Goal: Task Accomplishment & Management: Complete application form

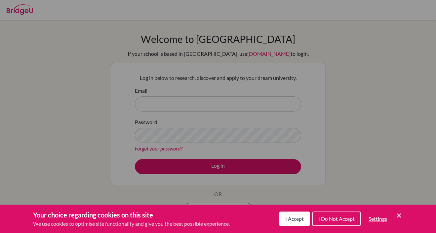
click at [292, 222] on span "I Accept" at bounding box center [294, 219] width 19 height 6
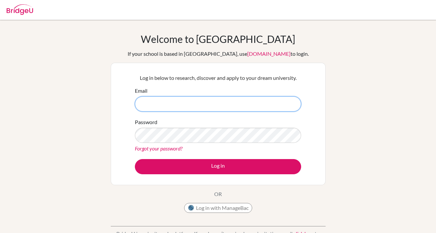
click at [153, 104] on input "Email" at bounding box center [218, 104] width 166 height 15
type input "[EMAIL_ADDRESS][DOMAIN_NAME]"
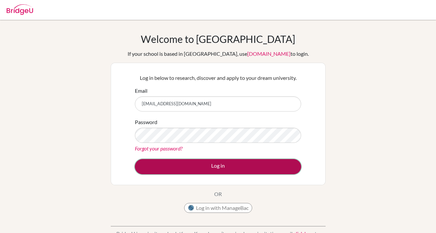
click at [214, 169] on button "Log in" at bounding box center [218, 166] width 166 height 15
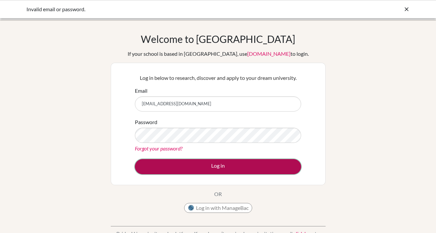
click at [210, 168] on button "Log in" at bounding box center [218, 166] width 166 height 15
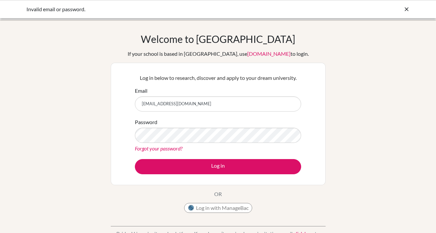
click at [171, 148] on link "Forgot your password?" at bounding box center [159, 148] width 48 height 6
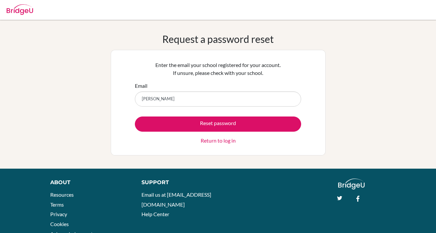
type input "[EMAIL_ADDRESS][DOMAIN_NAME]"
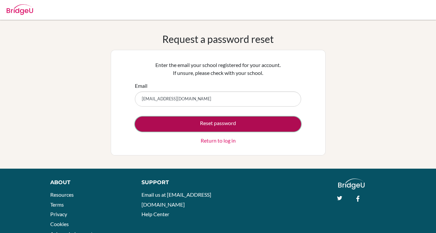
click at [221, 125] on button "Reset password" at bounding box center [218, 124] width 166 height 15
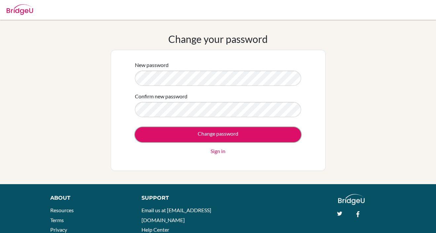
click at [226, 135] on input "Change password" at bounding box center [218, 134] width 166 height 15
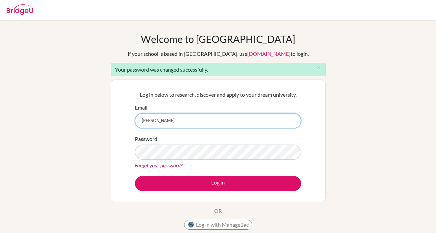
type input "[EMAIL_ADDRESS][DOMAIN_NAME]"
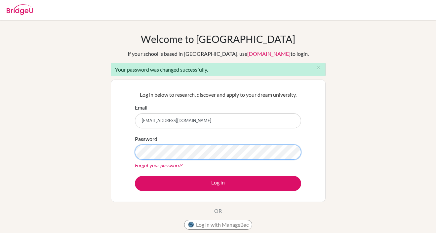
click at [135, 176] on button "Log in" at bounding box center [218, 183] width 166 height 15
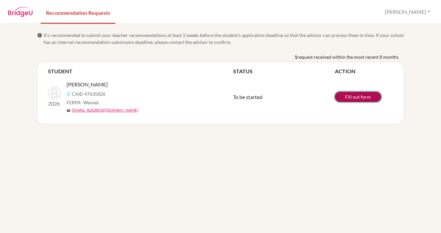
click at [365, 98] on link "Fill out form" at bounding box center [358, 97] width 46 height 10
